Goal: Entertainment & Leisure: Consume media (video, audio)

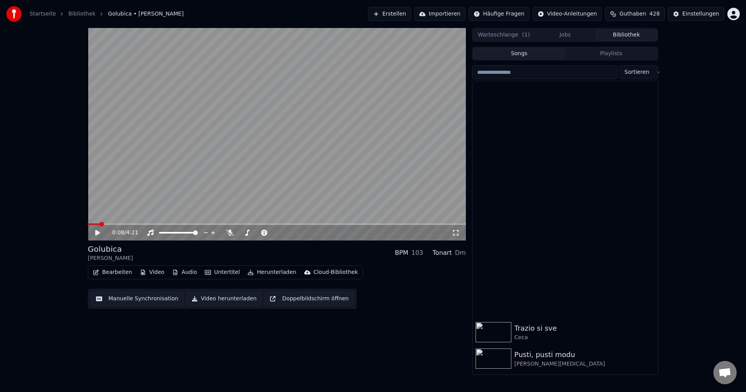
scroll to position [311, 0]
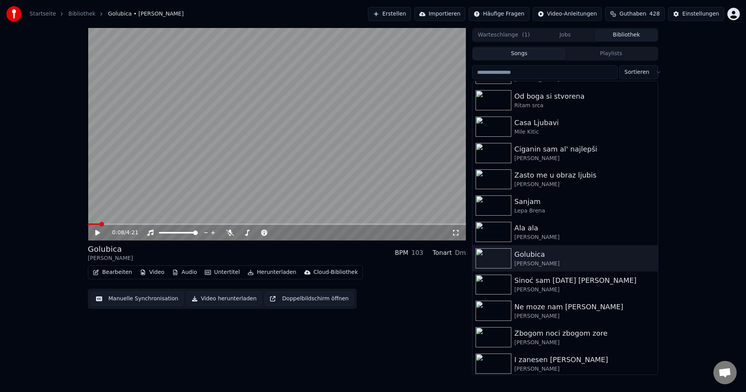
click at [559, 69] on input "search" at bounding box center [545, 72] width 146 height 14
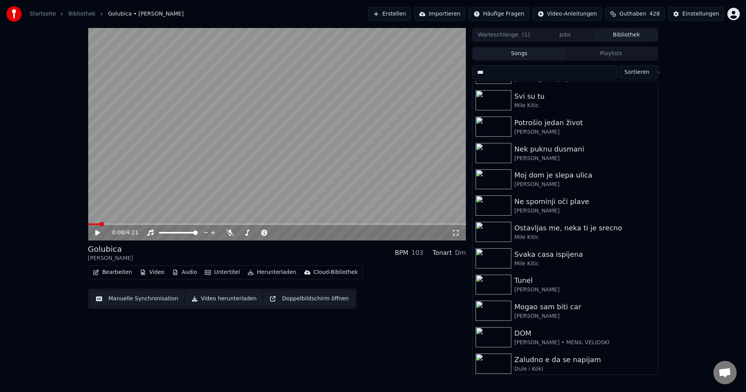
scroll to position [0, 0]
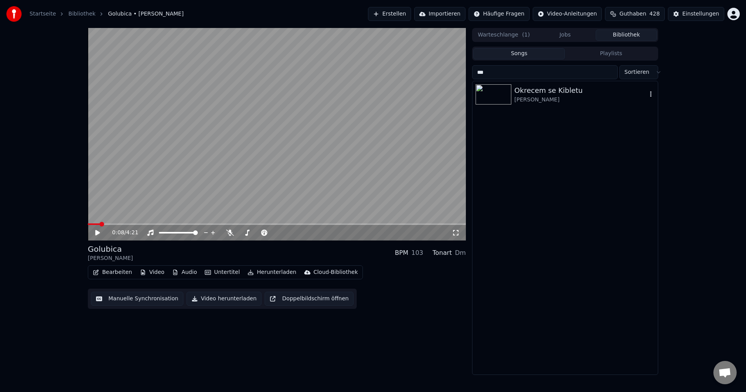
type input "***"
click at [547, 94] on div "Okrecem se Kibletu" at bounding box center [581, 90] width 133 height 11
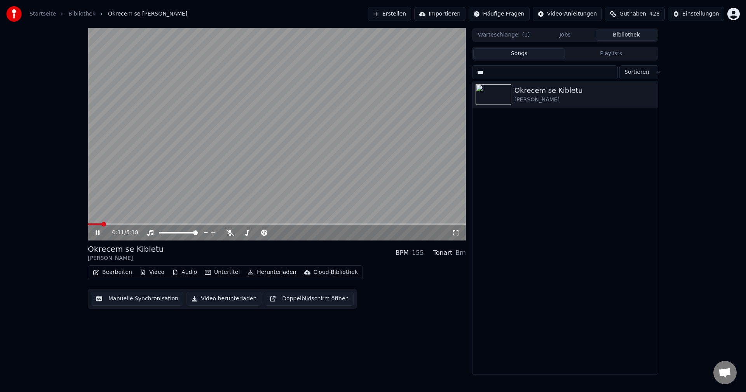
click at [119, 225] on span at bounding box center [277, 225] width 378 height 2
click at [152, 224] on span at bounding box center [277, 225] width 378 height 2
click at [190, 223] on video at bounding box center [277, 134] width 378 height 213
click at [177, 224] on div "0:55 / 5:18" at bounding box center [277, 134] width 378 height 213
click at [186, 225] on div "0:55 / 5:18" at bounding box center [277, 233] width 378 height 16
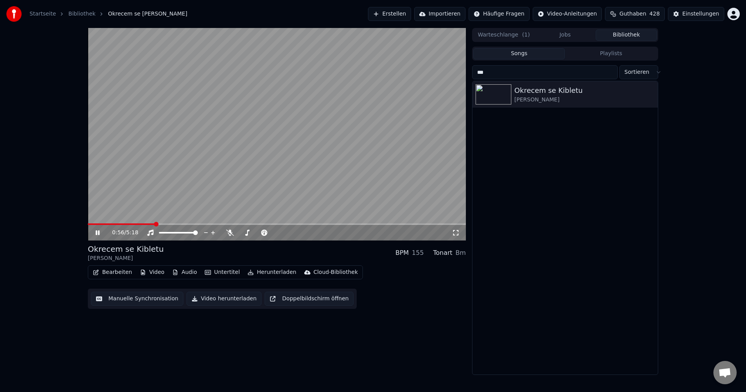
click at [189, 223] on video at bounding box center [277, 134] width 378 height 213
click at [191, 225] on span at bounding box center [277, 225] width 378 height 2
click at [236, 159] on video at bounding box center [277, 134] width 378 height 213
click at [231, 237] on div "1:29 / 5:18" at bounding box center [282, 233] width 340 height 8
click at [227, 232] on icon at bounding box center [230, 233] width 8 height 6
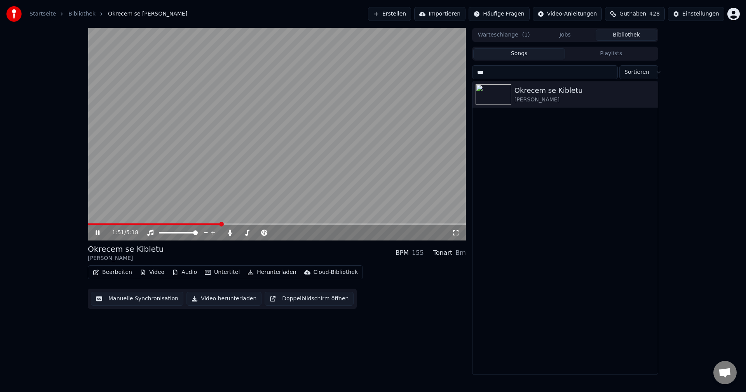
click at [227, 225] on span at bounding box center [277, 225] width 378 height 2
click at [239, 224] on span at bounding box center [277, 225] width 378 height 2
click at [163, 201] on video at bounding box center [277, 134] width 378 height 213
click at [307, 198] on video at bounding box center [277, 134] width 378 height 213
